Goal: Entertainment & Leisure: Consume media (video, audio)

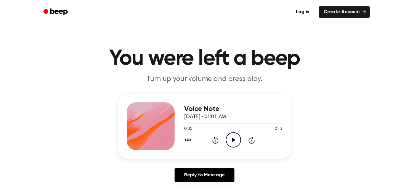
click at [236, 139] on icon "Play Audio" at bounding box center [233, 139] width 15 height 15
click at [227, 140] on icon "Play Audio" at bounding box center [233, 139] width 15 height 15
click at [234, 143] on icon "Play Audio" at bounding box center [233, 139] width 15 height 15
click at [236, 135] on icon "Play Audio" at bounding box center [233, 139] width 15 height 15
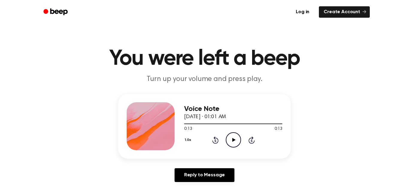
click at [236, 138] on icon "Play Audio" at bounding box center [233, 139] width 15 height 15
